Goal: Information Seeking & Learning: Learn about a topic

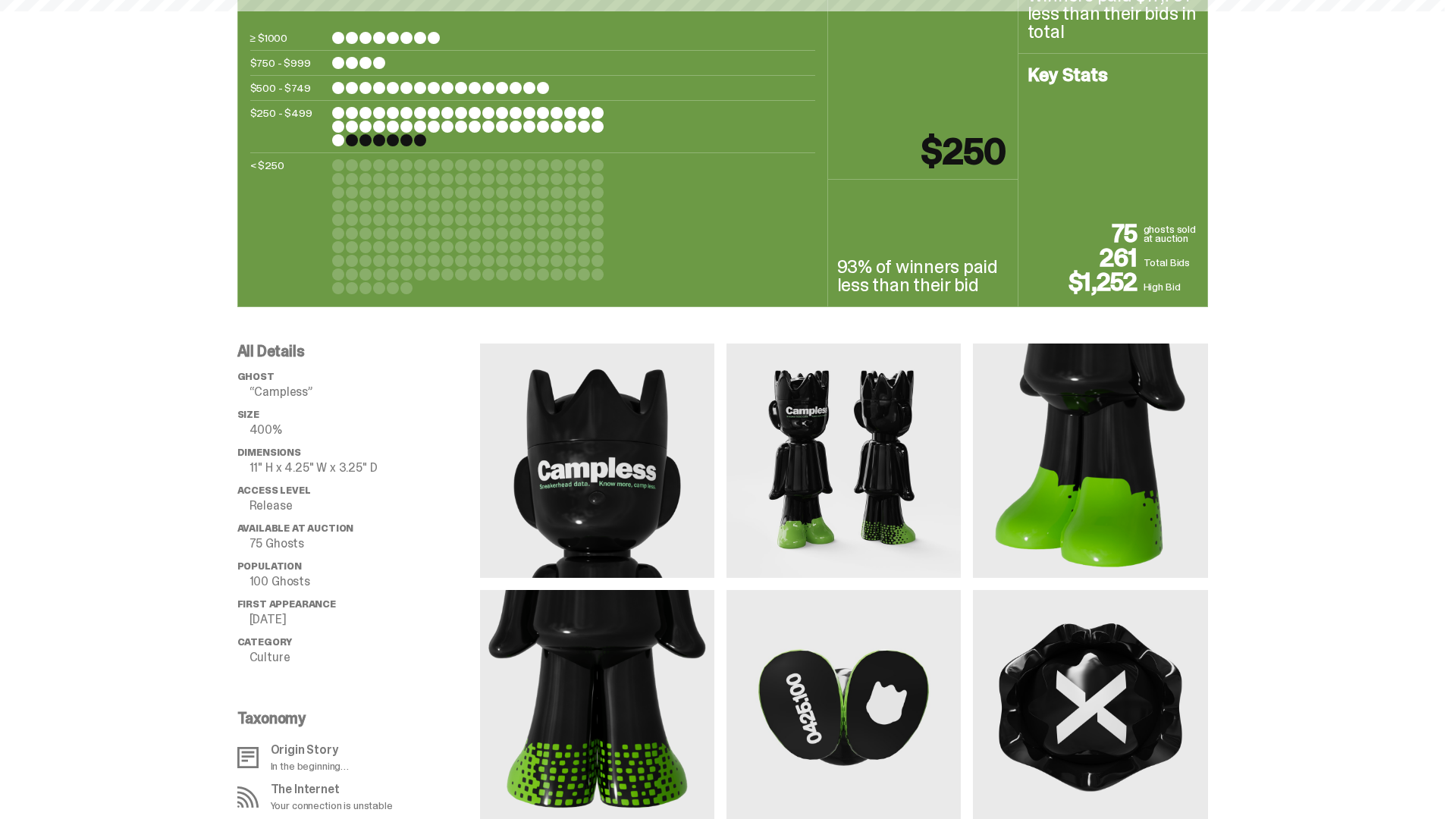
scroll to position [1474, 0]
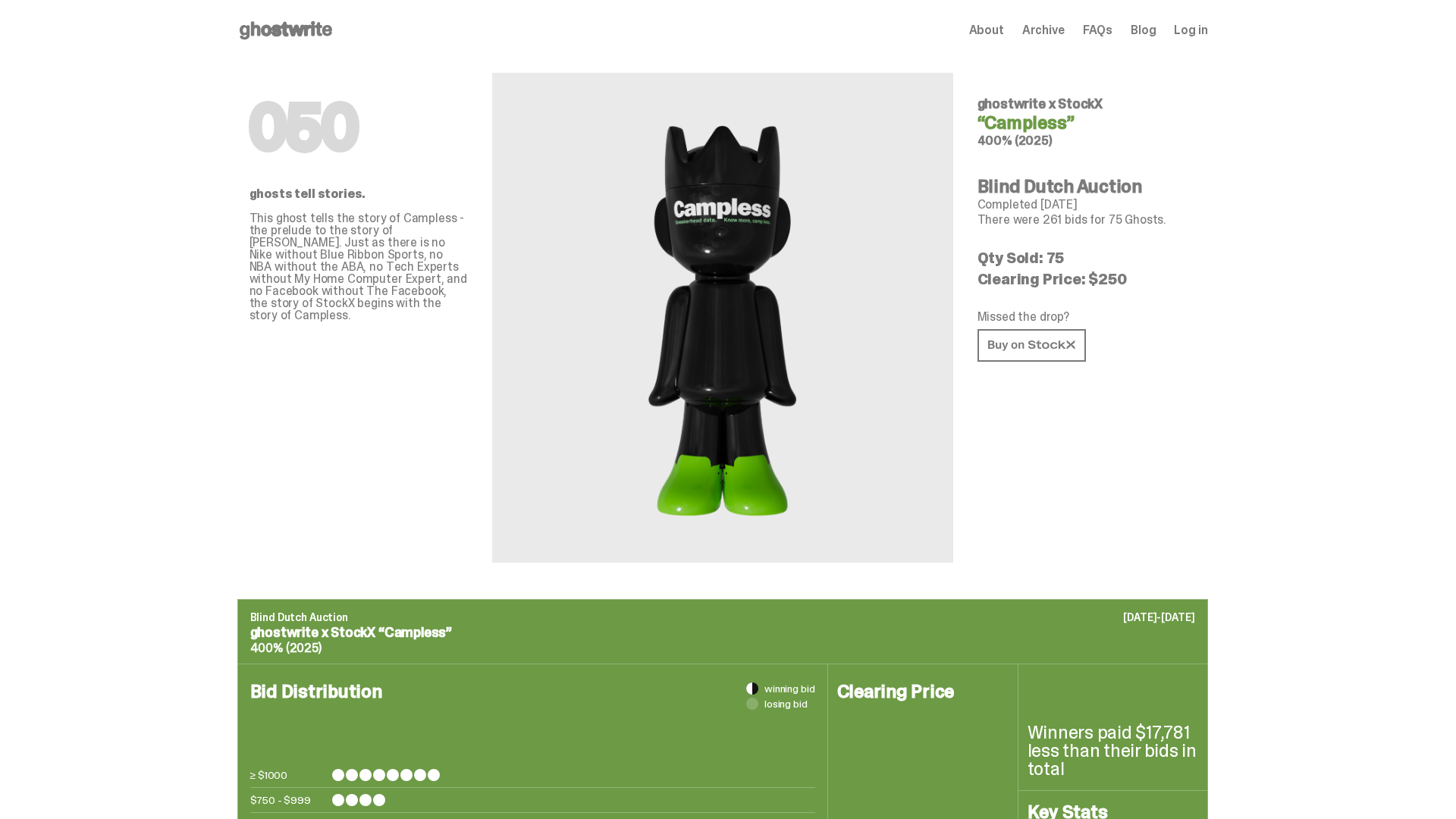
scroll to position [1474, 0]
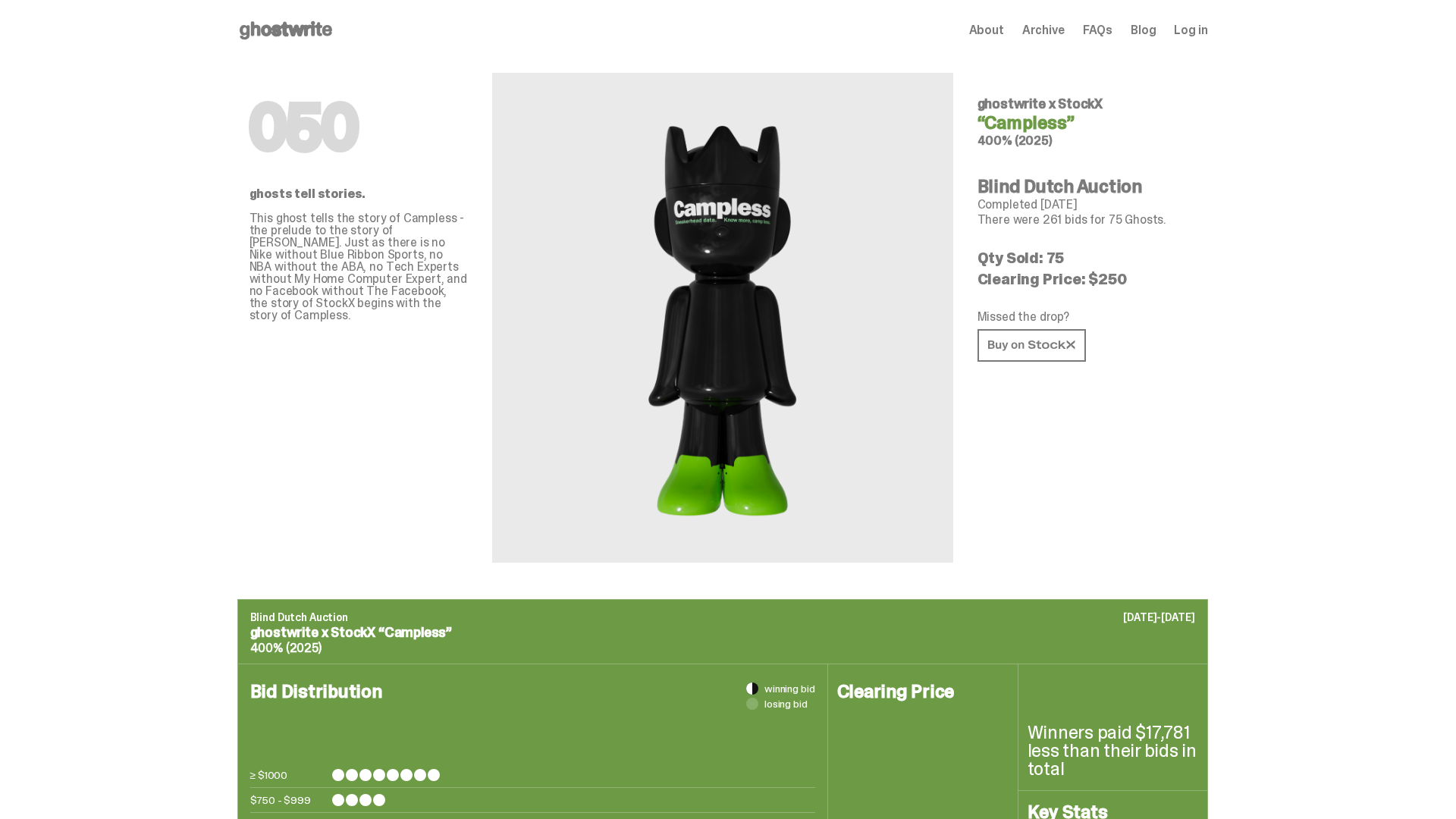
scroll to position [1474, 0]
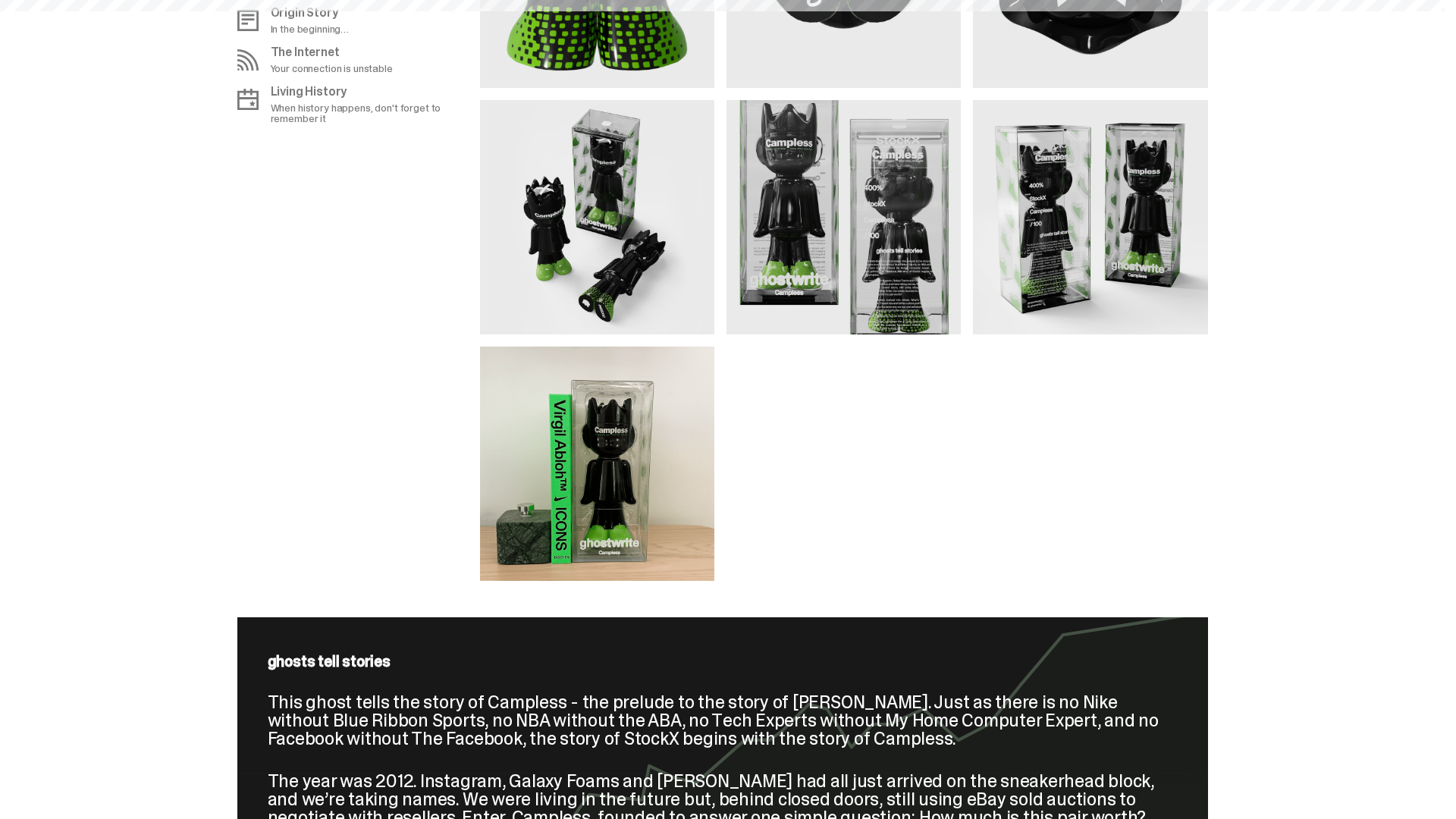
scroll to position [2210, 0]
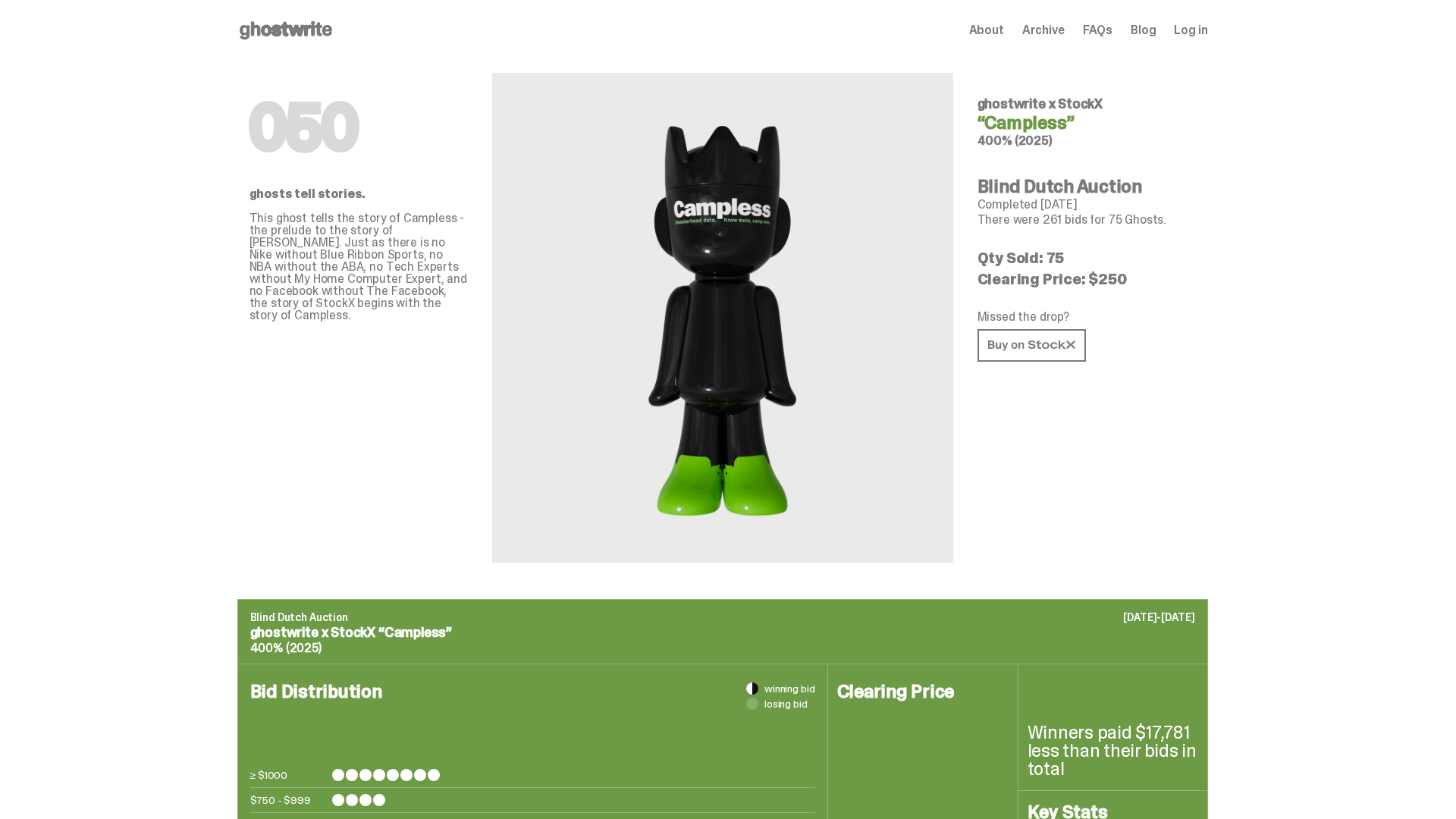
scroll to position [2210, 0]
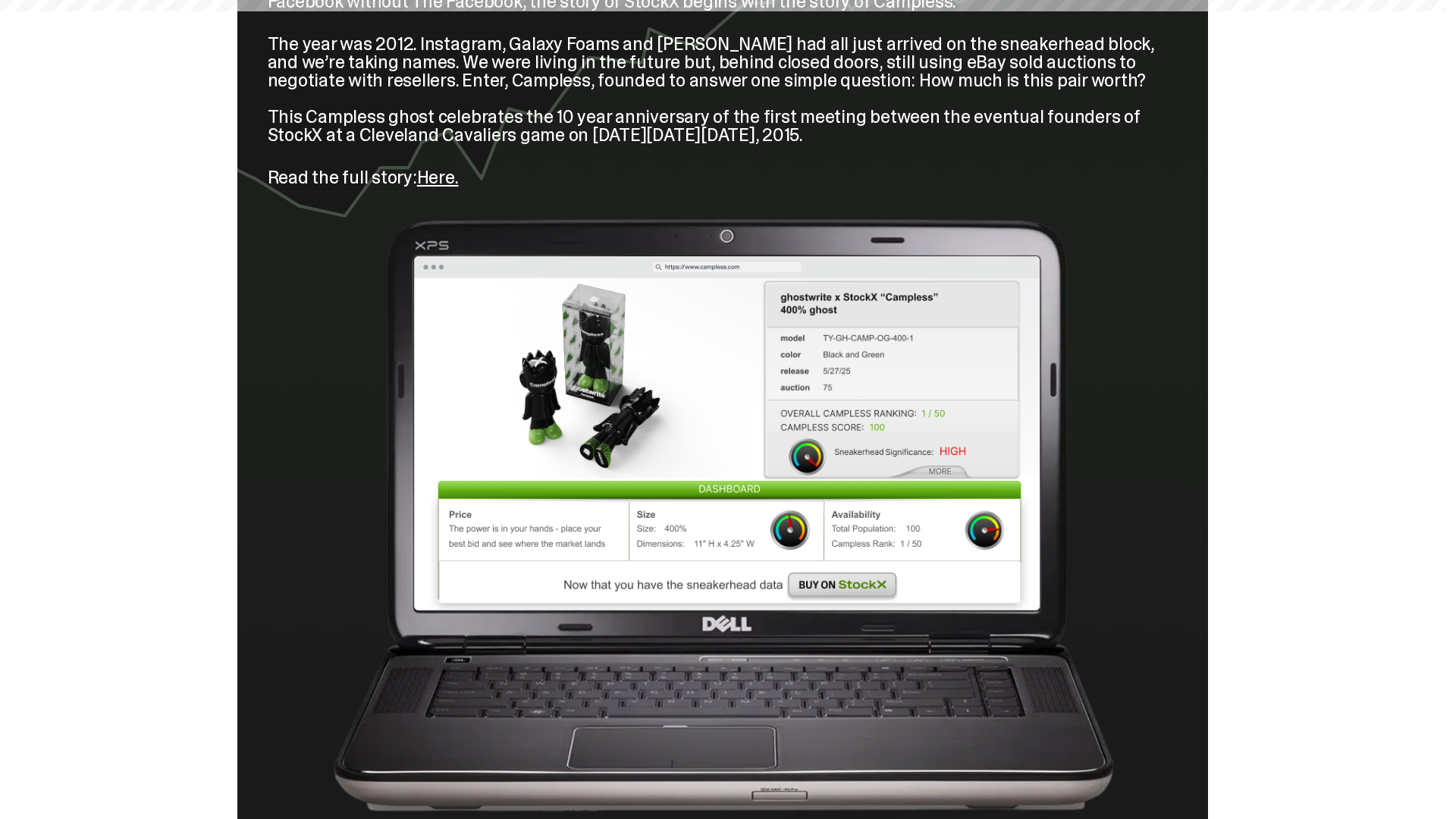
scroll to position [2396, 0]
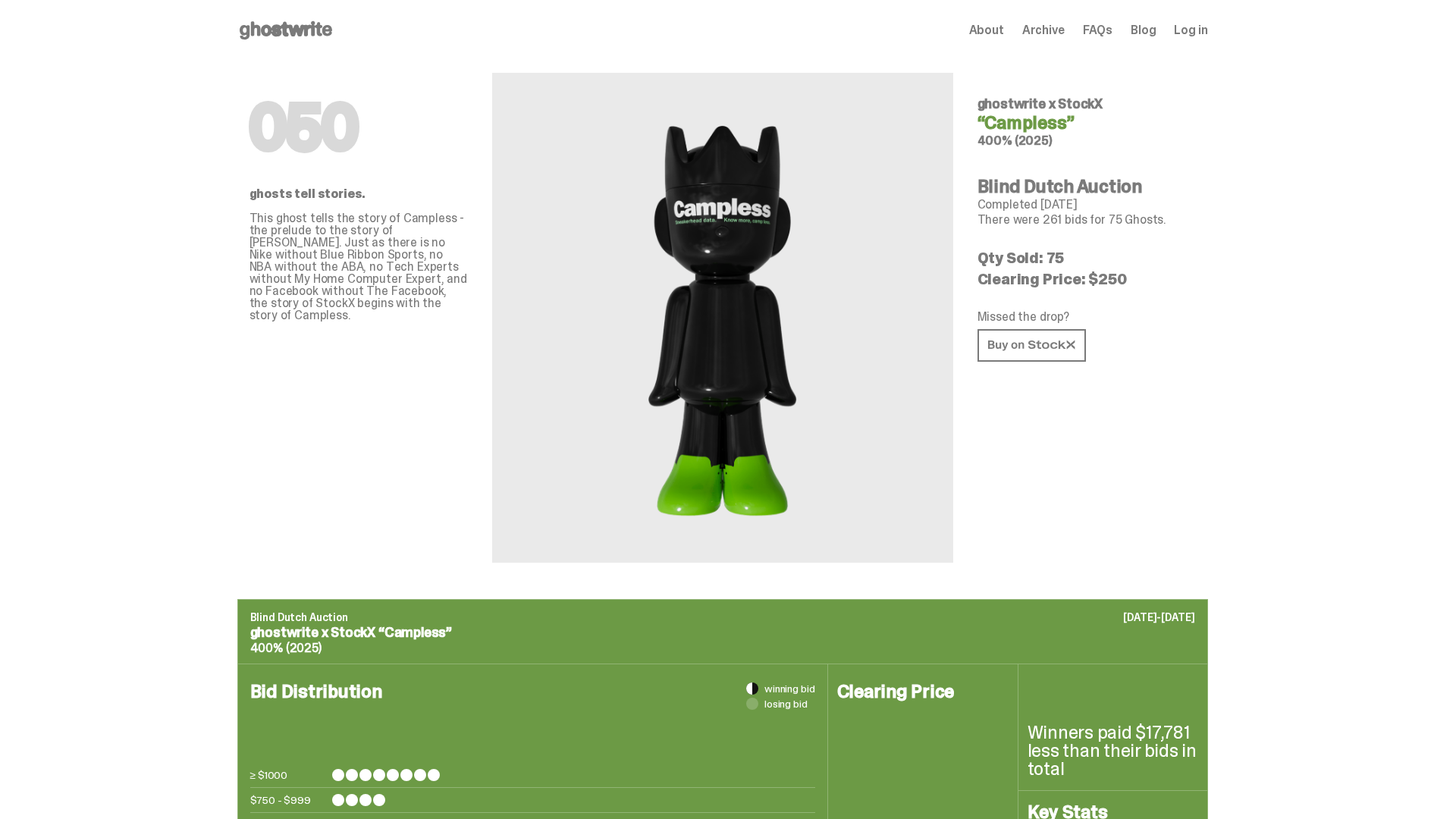
scroll to position [2396, 0]
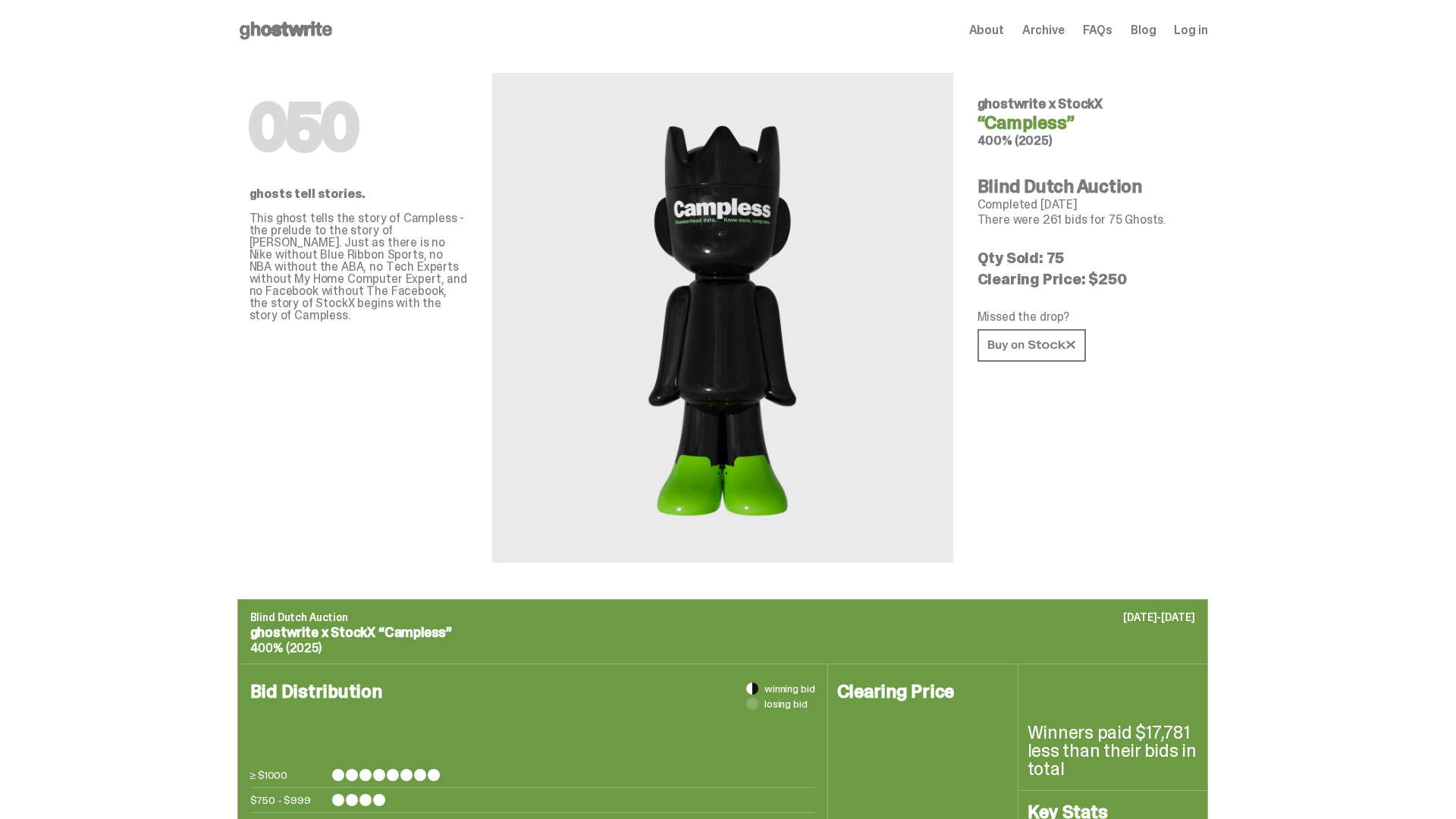
scroll to position [2396, 0]
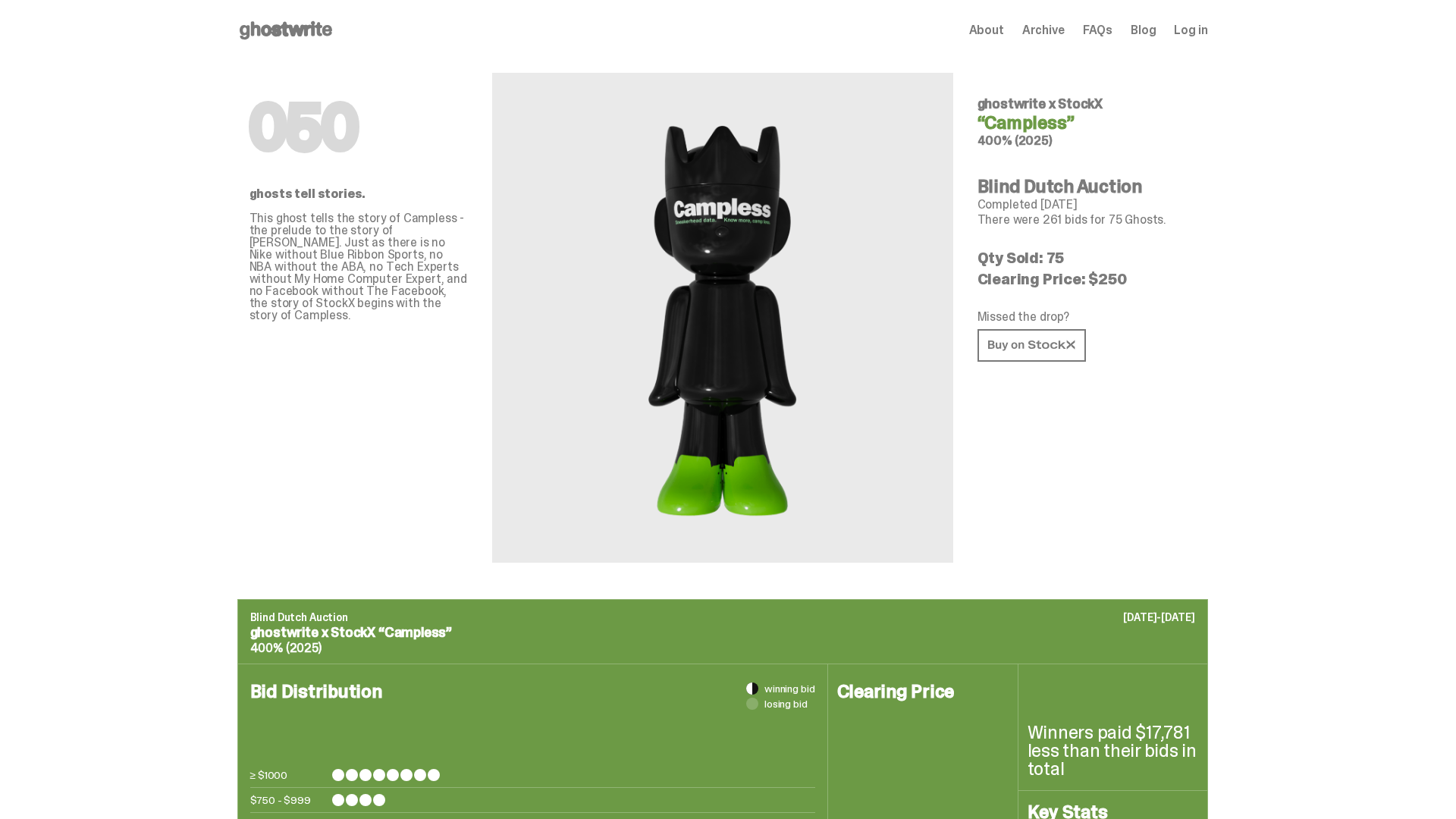
scroll to position [2396, 0]
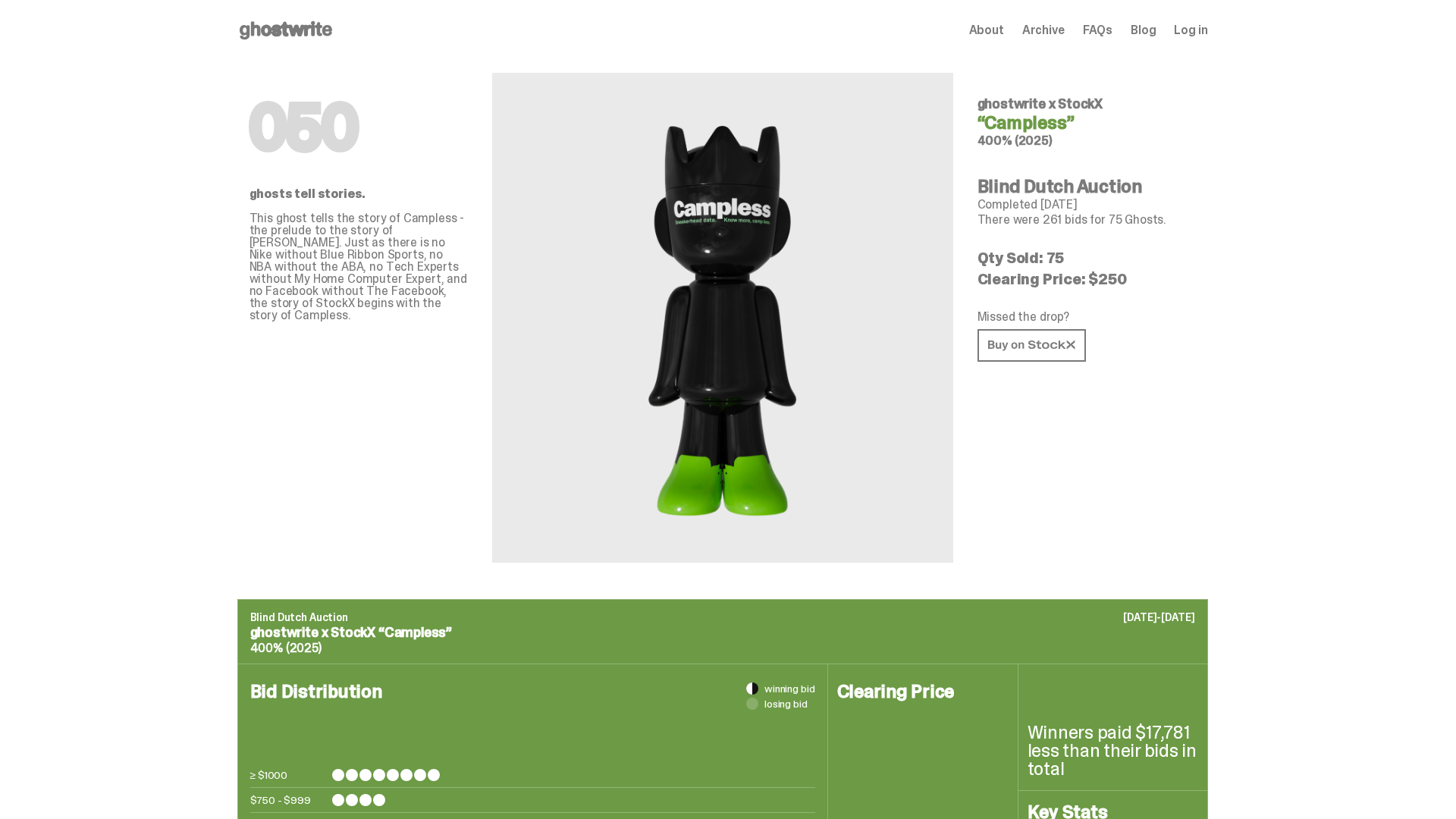
scroll to position [2396, 0]
